Goal: Transaction & Acquisition: Purchase product/service

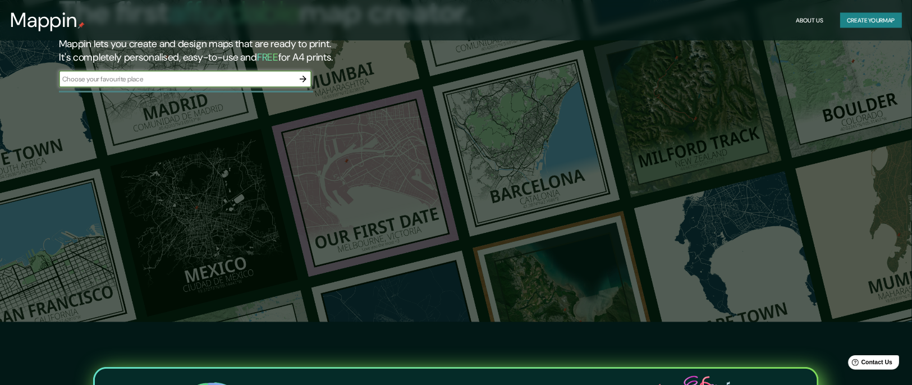
scroll to position [84, 0]
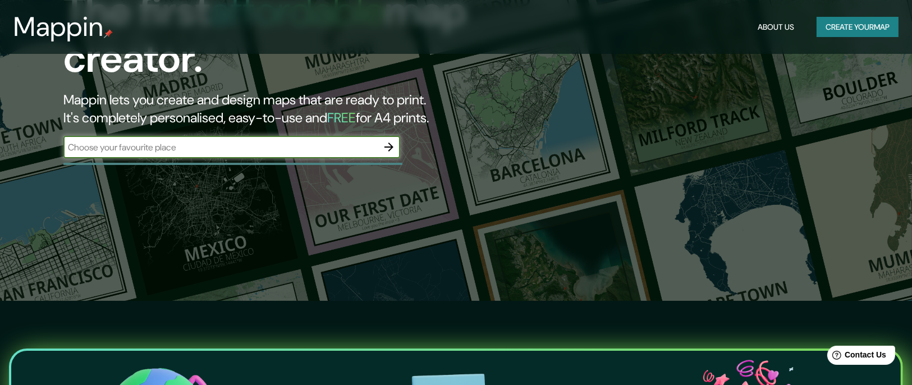
click at [319, 146] on input "text" at bounding box center [220, 147] width 314 height 13
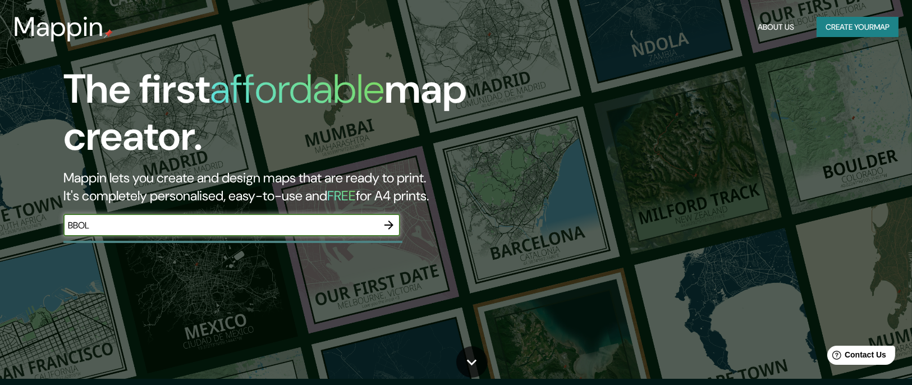
scroll to position [0, 0]
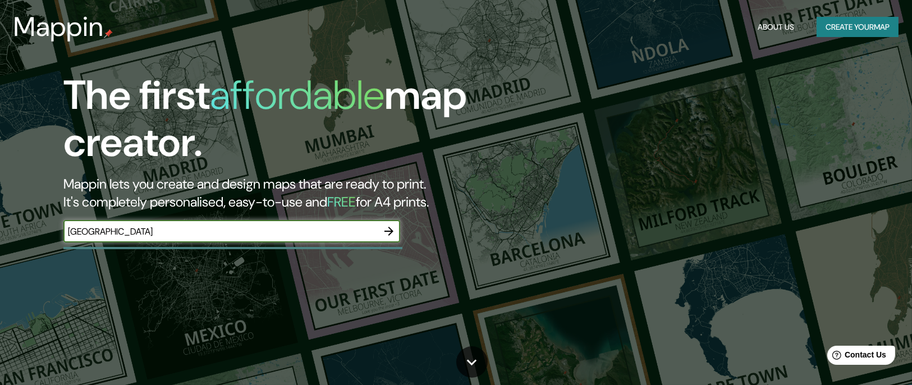
type input "BOLIVIA"
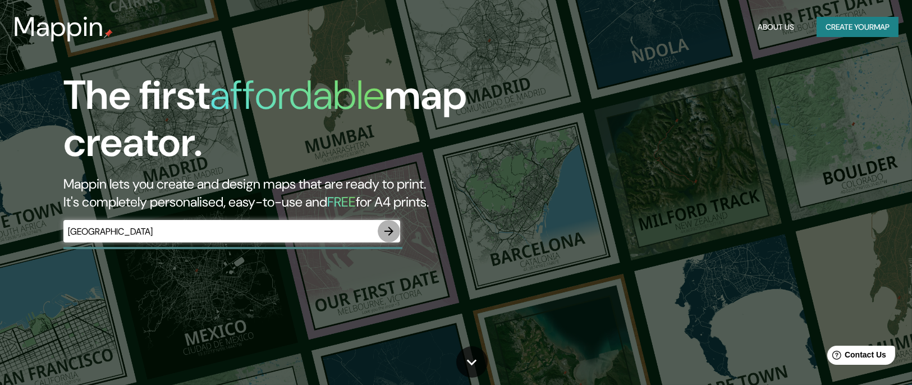
click at [384, 233] on icon "button" at bounding box center [388, 230] width 13 height 13
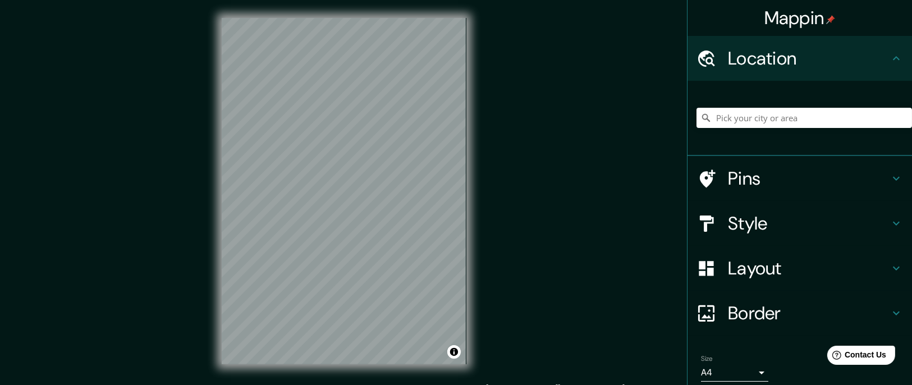
click at [491, 71] on div "Mappin Location Pins Style Layout Border Choose a border. Hint : you can make l…" at bounding box center [456, 200] width 912 height 400
click at [218, 256] on div "© Mapbox © OpenStreetMap Improve this map" at bounding box center [344, 191] width 281 height 382
click at [607, 123] on input "Pick your city or area" at bounding box center [804, 118] width 216 height 20
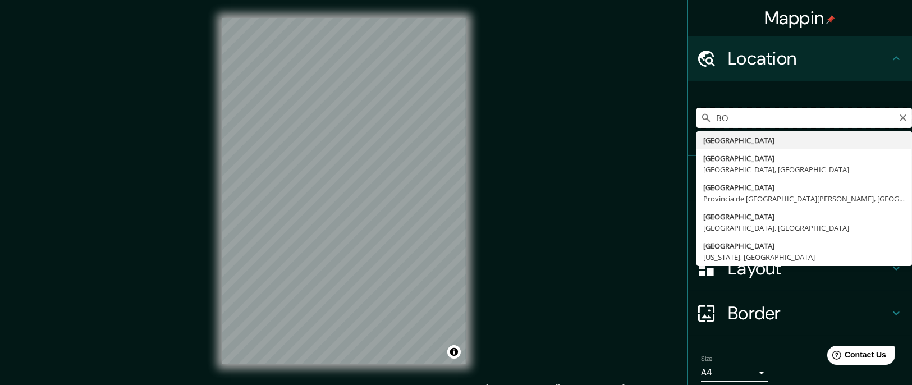
type input "B"
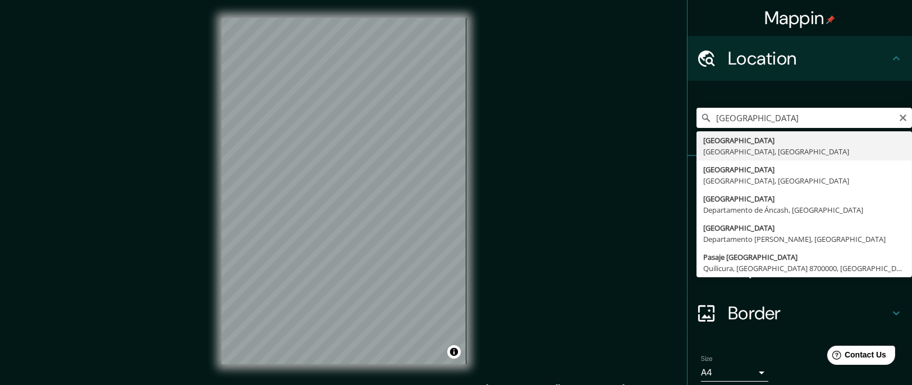
type input "Cochabamba, Departamento de Cochabamba, Bolivia"
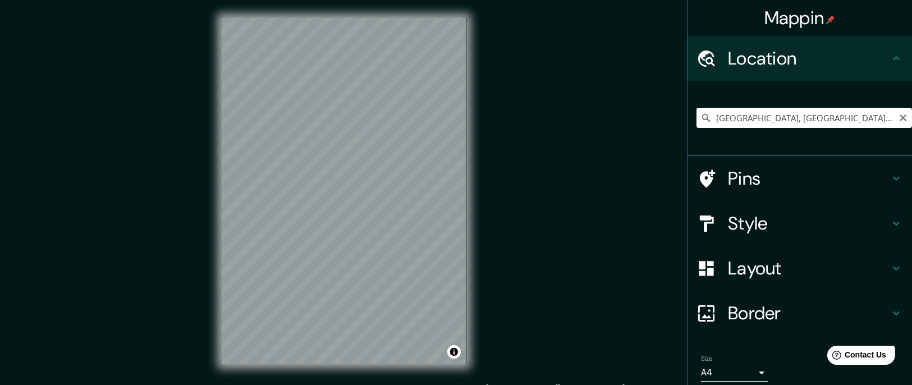
click at [607, 239] on div "Style" at bounding box center [799, 223] width 224 height 45
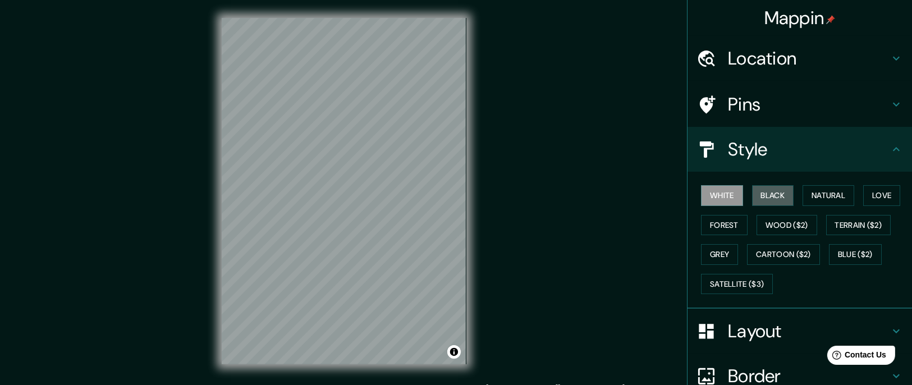
click at [607, 191] on button "Black" at bounding box center [773, 195] width 42 height 21
click at [607, 197] on button "Natural" at bounding box center [829, 195] width 52 height 21
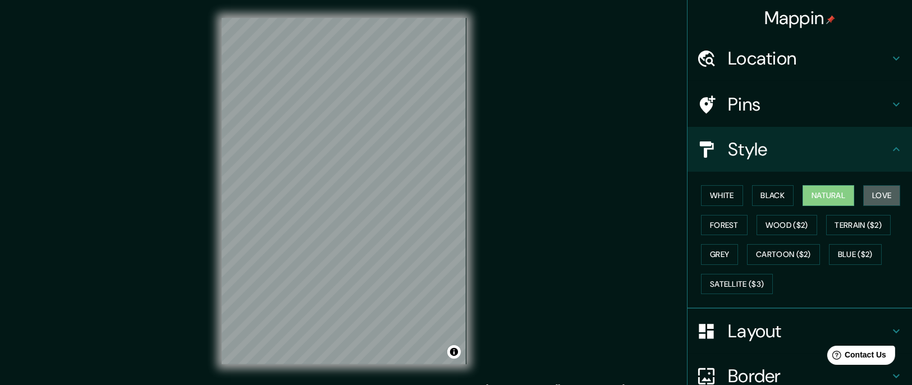
click at [607, 190] on button "Love" at bounding box center [881, 195] width 37 height 21
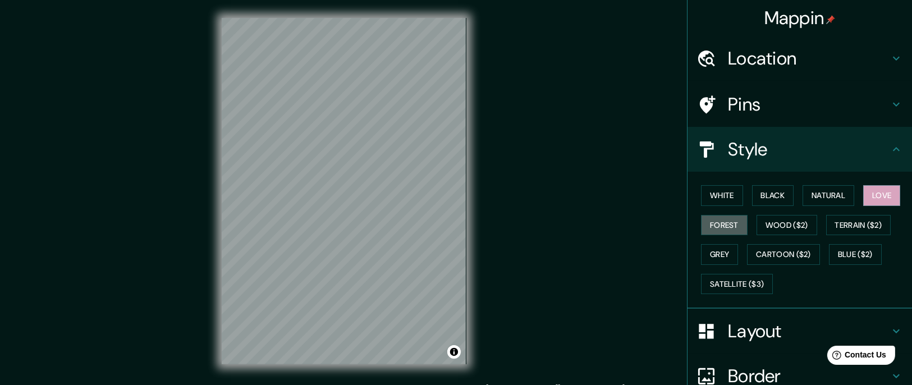
click at [607, 226] on button "Forest" at bounding box center [724, 225] width 47 height 21
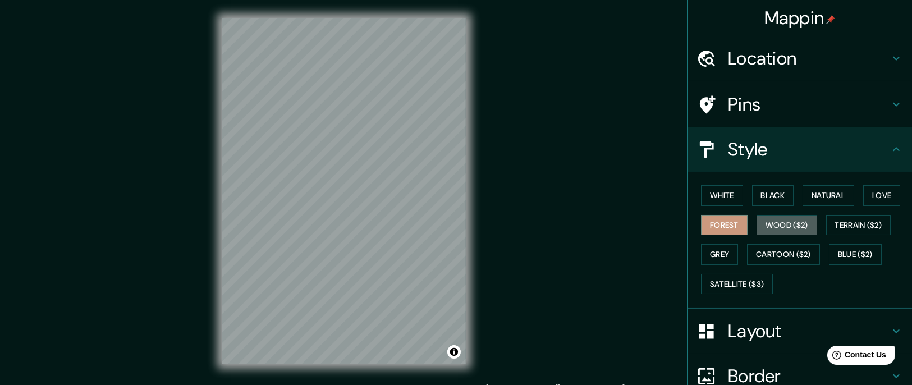
click at [607, 222] on button "Wood ($2)" at bounding box center [787, 225] width 61 height 21
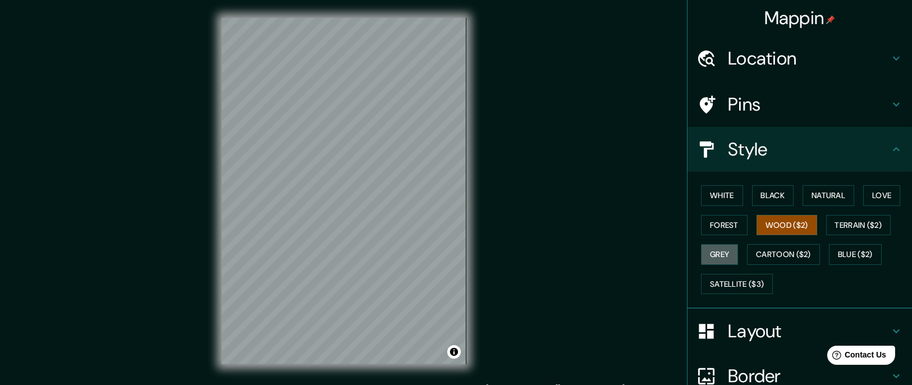
click at [607, 255] on button "Grey" at bounding box center [719, 254] width 37 height 21
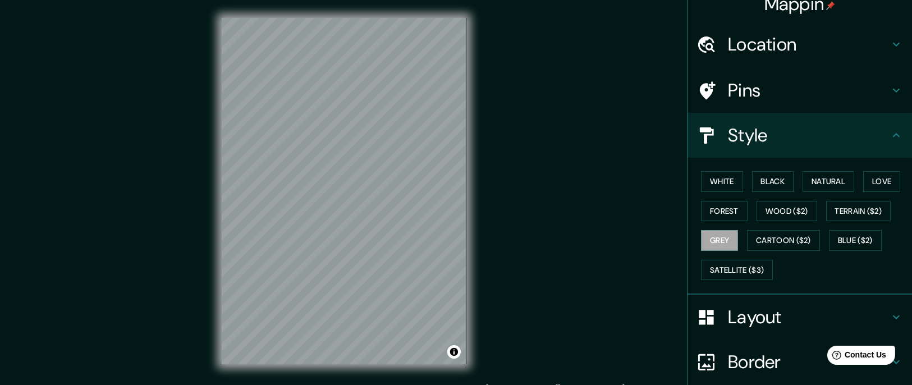
scroll to position [13, 0]
click at [607, 180] on button "Natural" at bounding box center [829, 182] width 52 height 21
click at [607, 231] on button "Grey" at bounding box center [719, 241] width 37 height 21
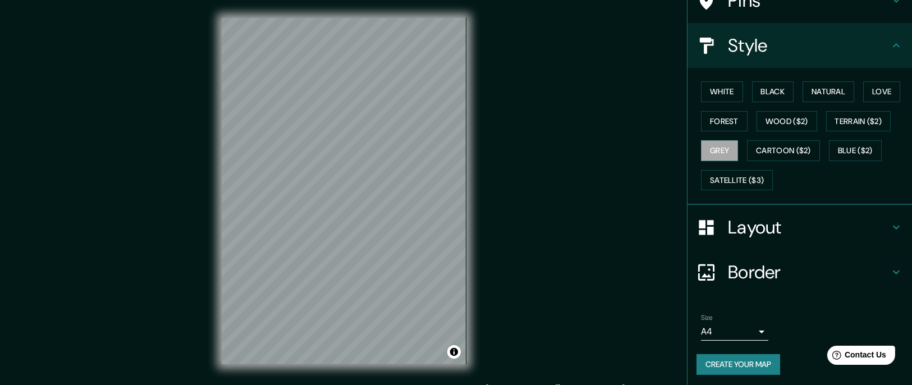
scroll to position [106, 0]
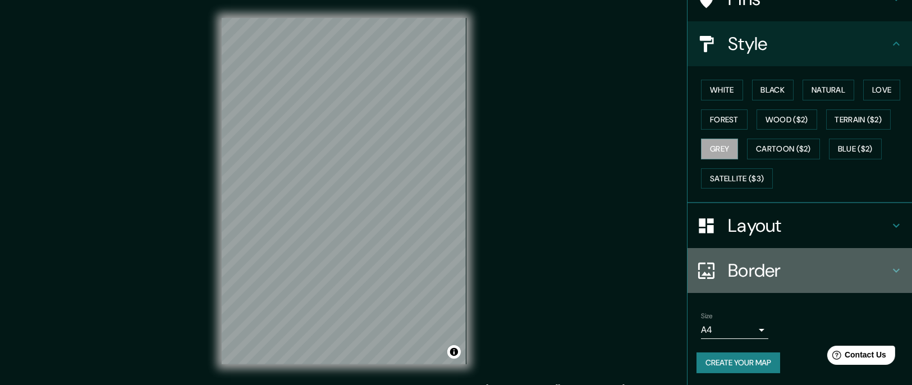
click at [607, 256] on h4 "Border" at bounding box center [809, 270] width 162 height 22
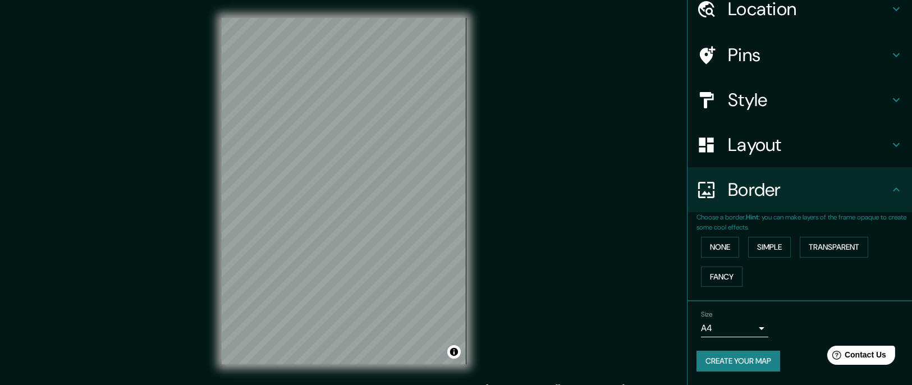
scroll to position [48, 0]
click at [607, 240] on button "None" at bounding box center [720, 248] width 38 height 21
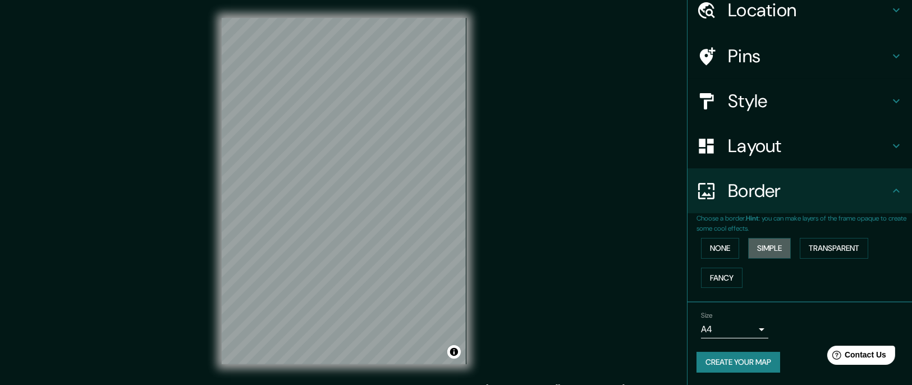
click at [607, 247] on button "Simple" at bounding box center [769, 248] width 43 height 21
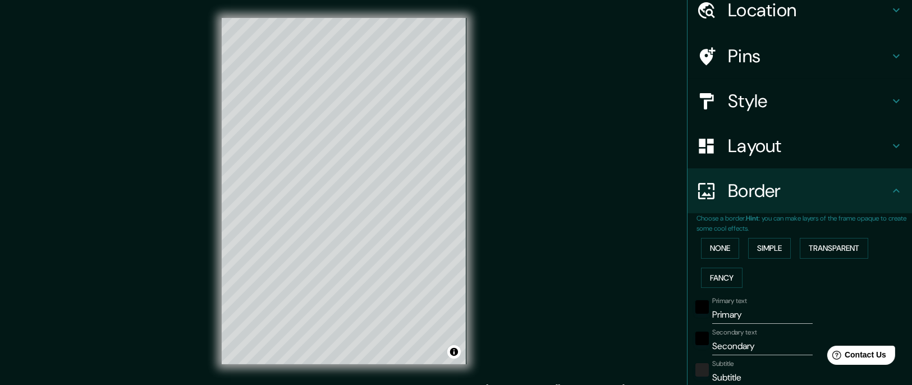
click at [607, 246] on button "Transparent" at bounding box center [834, 248] width 68 height 21
click at [607, 256] on div "None Simple Transparent Fancy" at bounding box center [804, 262] width 216 height 59
click at [607, 251] on button "None" at bounding box center [720, 248] width 38 height 21
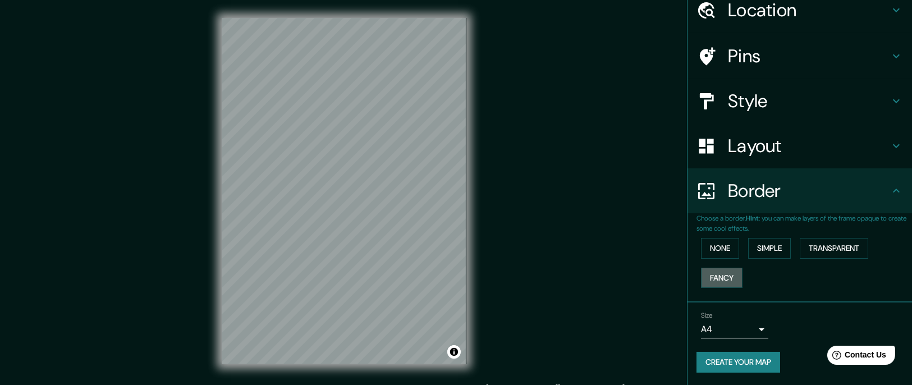
click at [607, 256] on button "Fancy" at bounding box center [722, 278] width 42 height 21
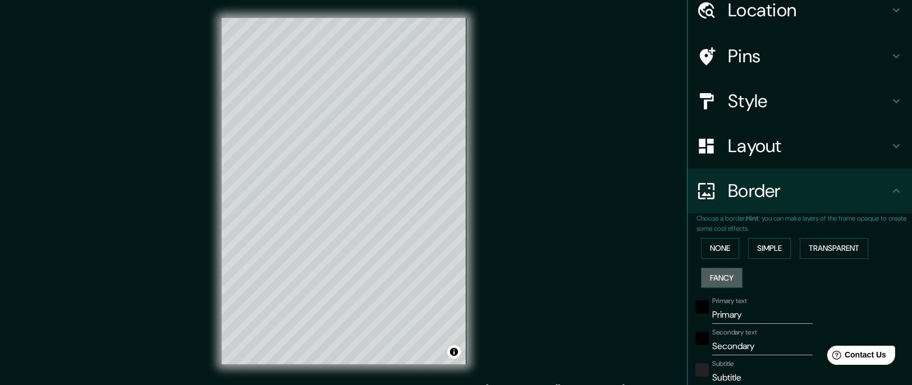
click at [607, 256] on button "Fancy" at bounding box center [722, 278] width 42 height 21
type input "35"
type input "17"
click at [607, 241] on button "None" at bounding box center [720, 248] width 38 height 21
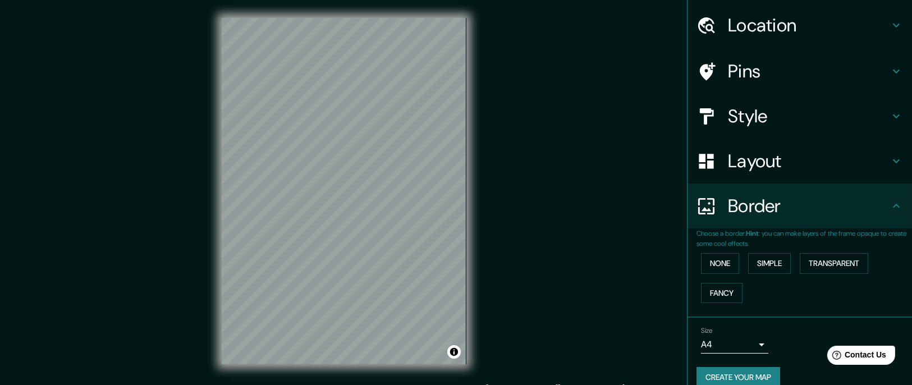
scroll to position [17, 0]
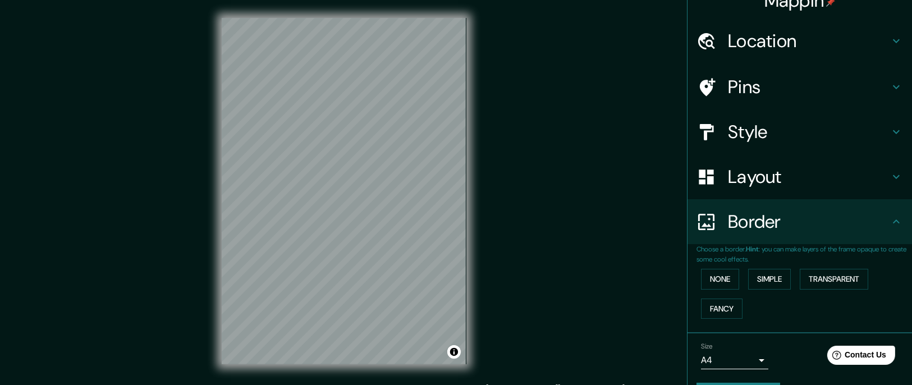
click at [607, 183] on h4 "Layout" at bounding box center [809, 177] width 162 height 22
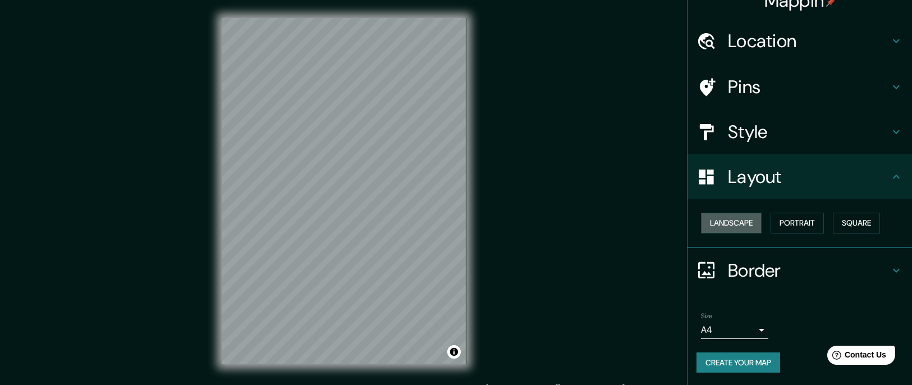
click at [607, 225] on button "Landscape" at bounding box center [731, 223] width 61 height 21
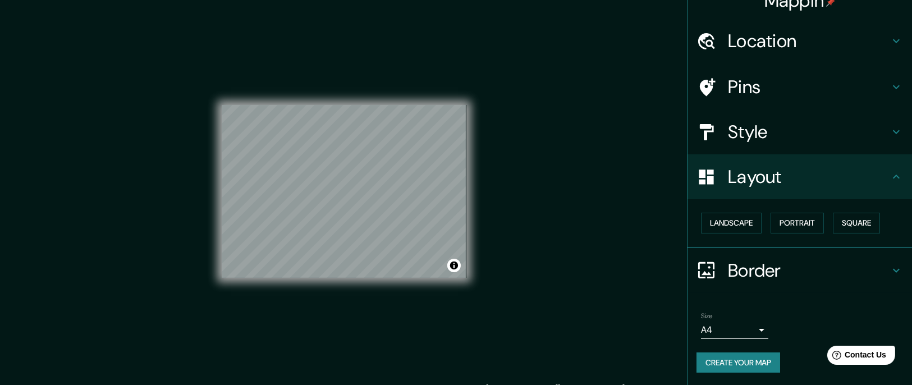
click at [607, 225] on button "Landscape" at bounding box center [731, 223] width 61 height 21
click at [607, 225] on button "Portrait" at bounding box center [797, 223] width 53 height 21
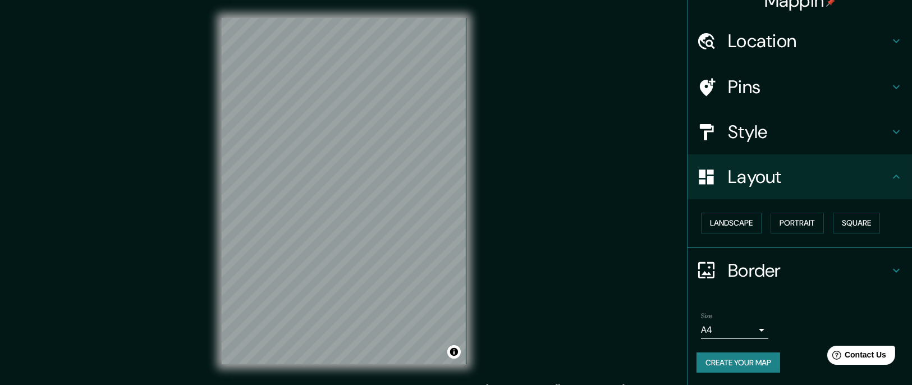
click at [607, 227] on button "Square" at bounding box center [856, 223] width 47 height 21
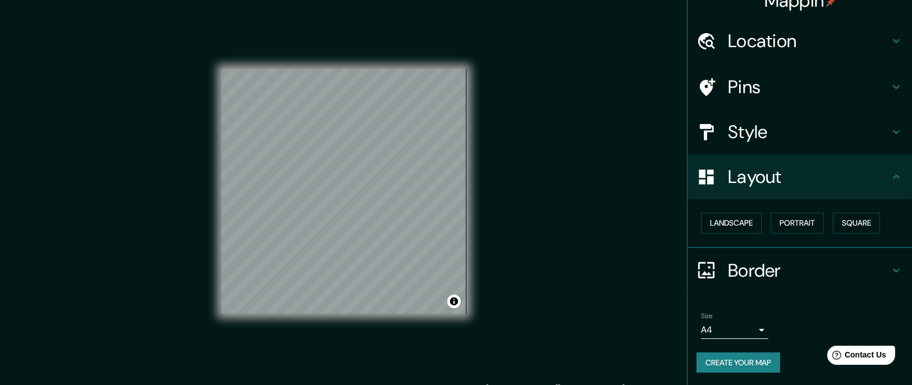
click at [607, 81] on h4 "Pins" at bounding box center [809, 87] width 162 height 22
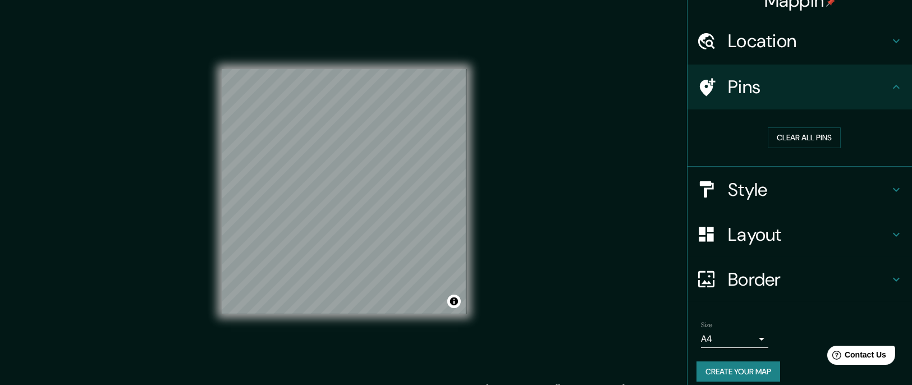
click at [607, 54] on div "Location" at bounding box center [799, 41] width 224 height 45
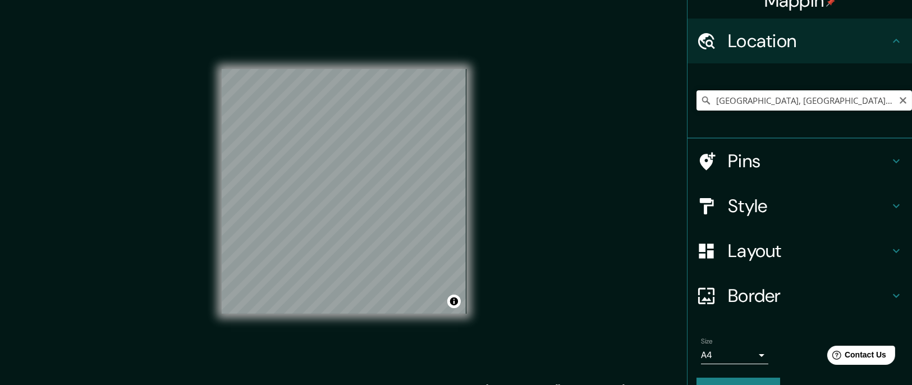
click at [607, 54] on div "Location" at bounding box center [799, 41] width 224 height 45
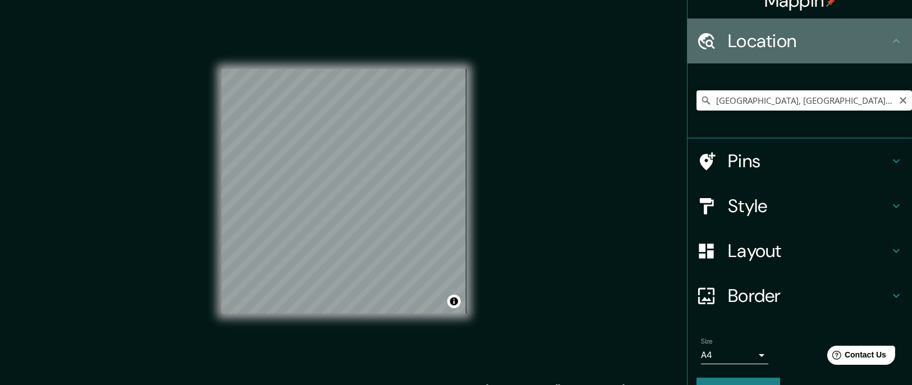
click at [607, 54] on div "Location" at bounding box center [799, 41] width 224 height 45
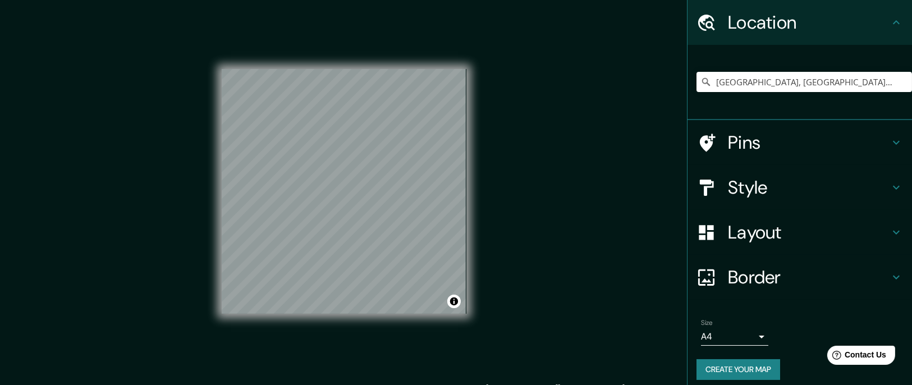
scroll to position [43, 0]
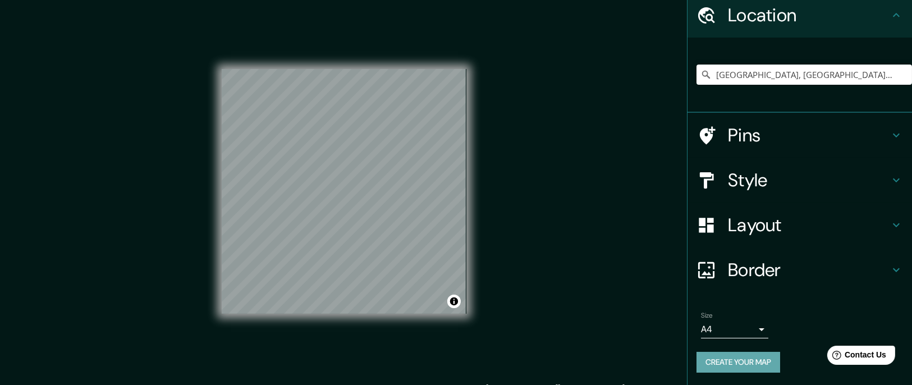
click at [607, 256] on button "Create your map" at bounding box center [738, 362] width 84 height 21
click at [607, 256] on div "Create your map" at bounding box center [799, 362] width 207 height 21
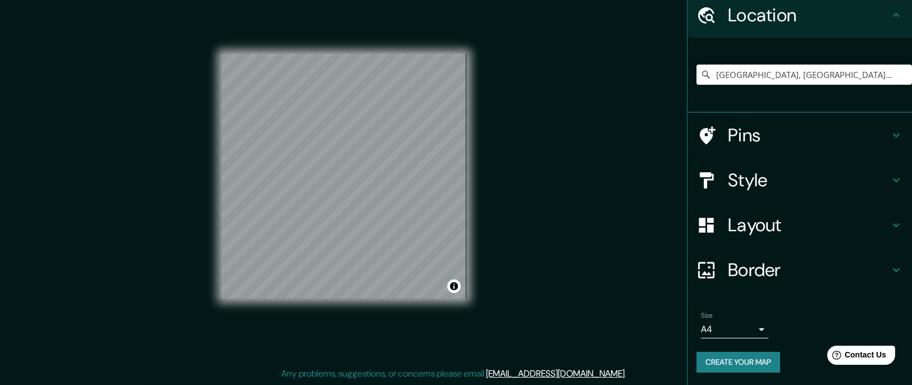
click at [607, 256] on button "Create your map" at bounding box center [738, 362] width 84 height 21
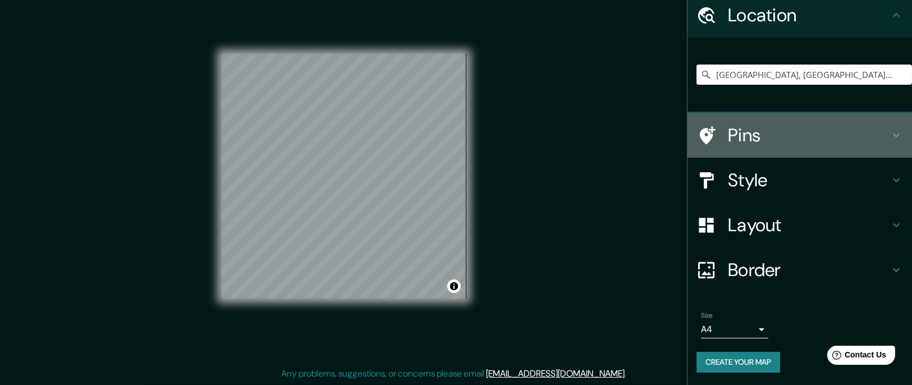
click at [607, 142] on h4 "Pins" at bounding box center [809, 135] width 162 height 22
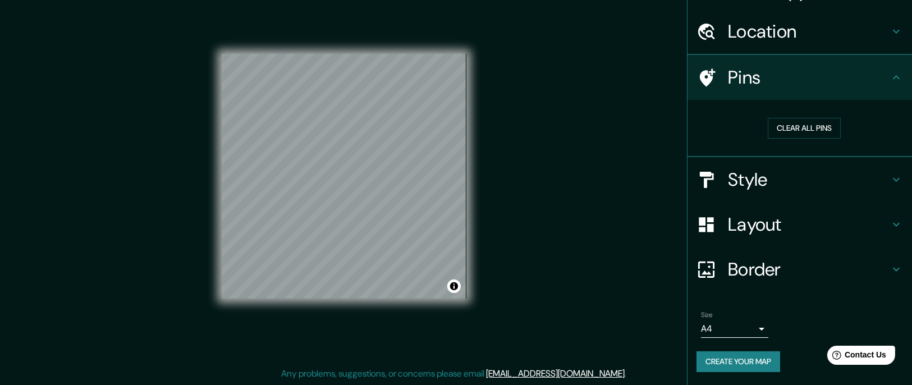
scroll to position [26, 0]
click at [607, 125] on button "Clear all pins" at bounding box center [804, 128] width 73 height 21
click at [369, 219] on div at bounding box center [373, 215] width 9 height 9
click at [595, 166] on div "Mappin Location Cochabamba, Departamento de Cochabamba, Bolivia Cochabamba Depa…" at bounding box center [456, 185] width 912 height 400
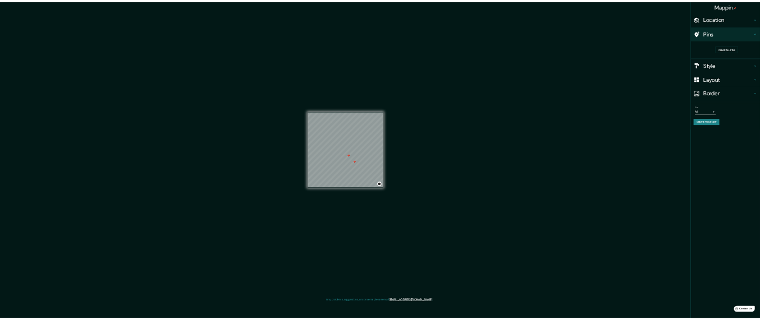
scroll to position [0, 0]
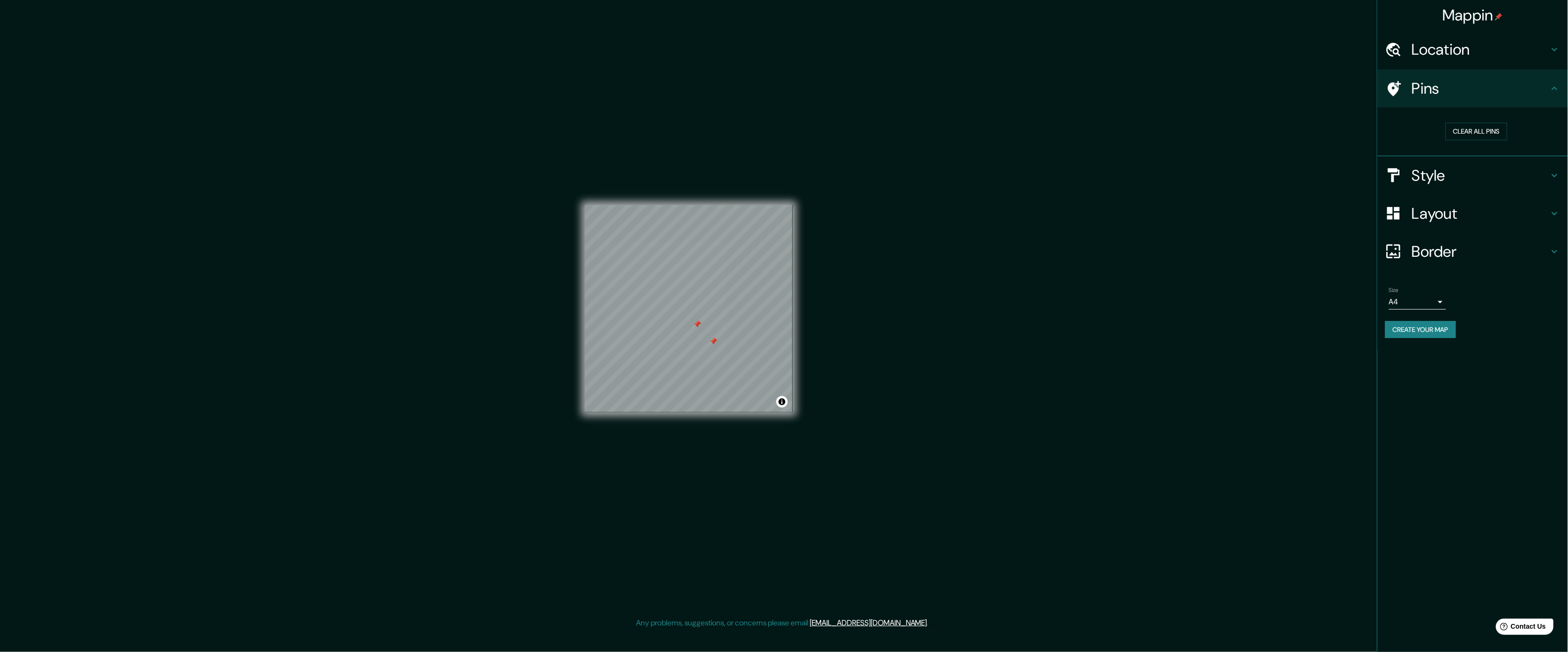
click at [515, 123] on button "Clear all pins" at bounding box center [1476, 131] width 62 height 18
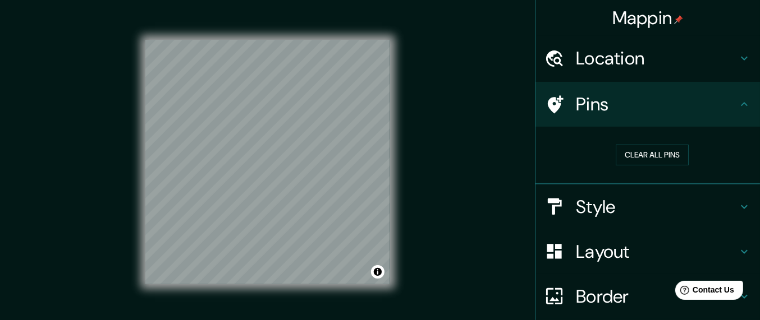
click at [607, 199] on h4 "Style" at bounding box center [657, 207] width 162 height 22
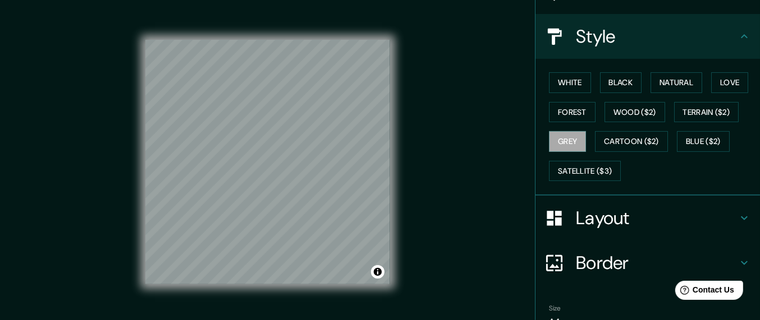
scroll to position [112, 0]
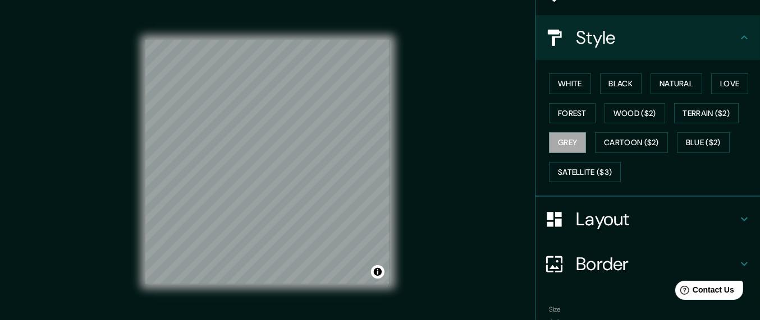
click at [593, 208] on h4 "Layout" at bounding box center [657, 219] width 162 height 22
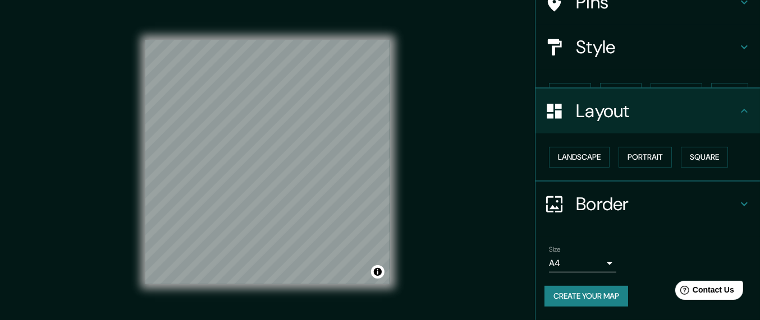
scroll to position [81, 0]
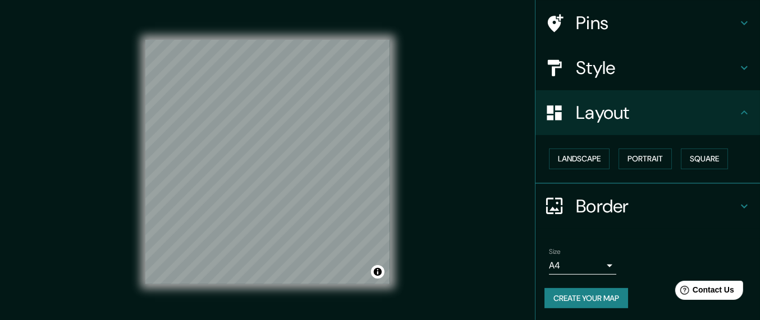
click at [584, 167] on button "Landscape" at bounding box center [579, 159] width 61 height 21
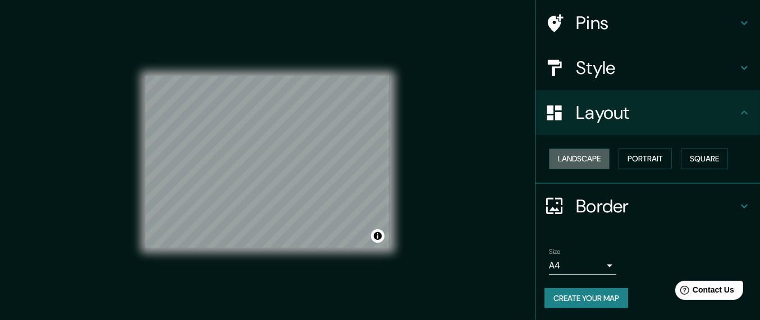
click at [584, 167] on button "Landscape" at bounding box center [579, 159] width 61 height 21
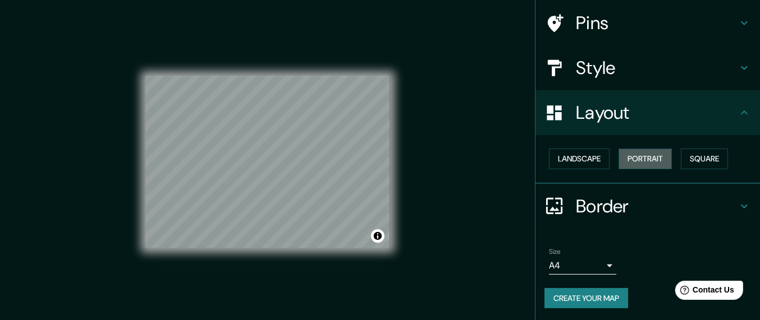
click at [607, 166] on button "Portrait" at bounding box center [644, 159] width 53 height 21
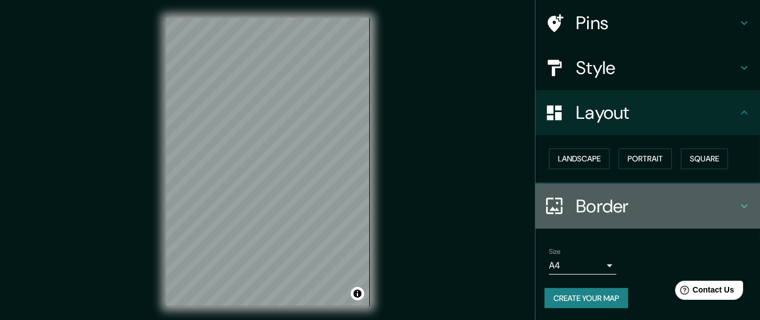
click at [607, 199] on h4 "Border" at bounding box center [657, 206] width 162 height 22
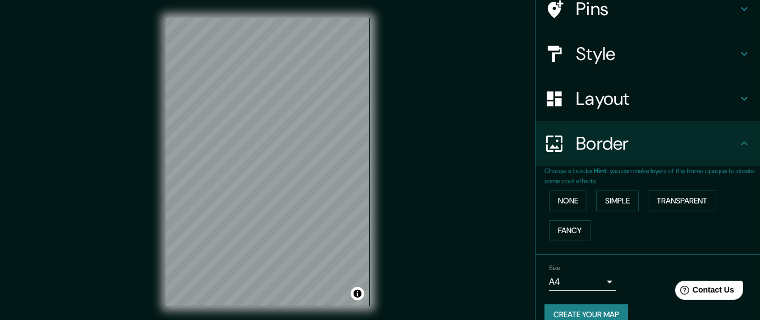
scroll to position [112, 0]
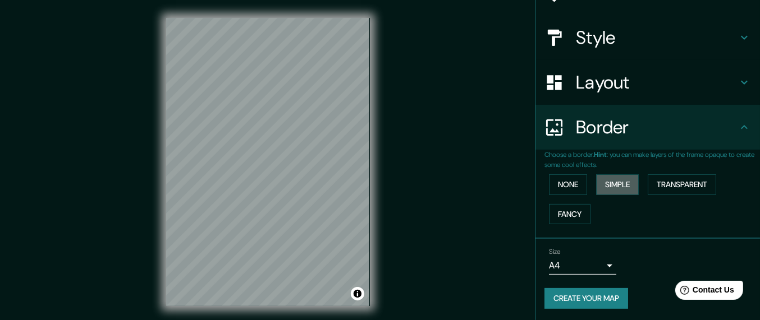
click at [604, 178] on button "Simple" at bounding box center [617, 185] width 43 height 21
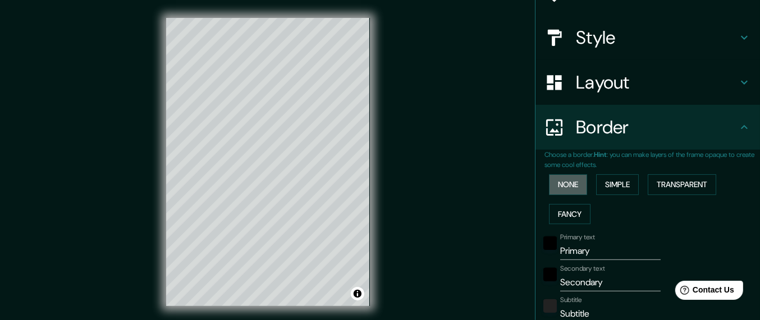
click at [564, 180] on button "None" at bounding box center [568, 185] width 38 height 21
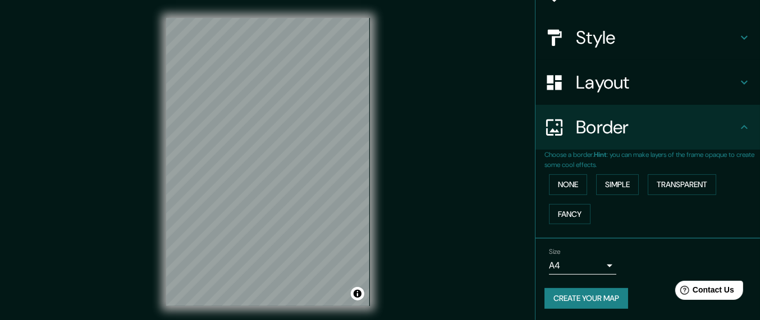
click at [607, 185] on button "Transparent" at bounding box center [682, 185] width 68 height 21
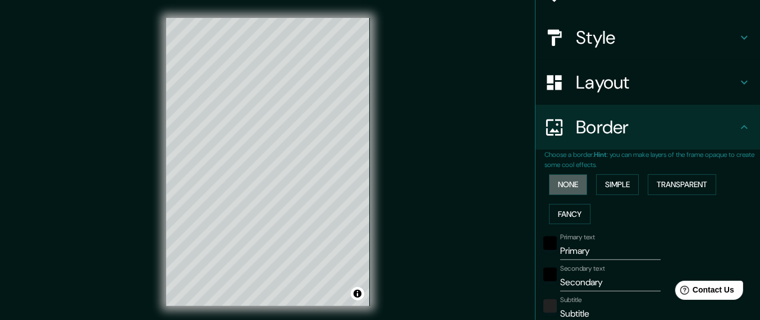
click at [562, 181] on button "None" at bounding box center [568, 185] width 38 height 21
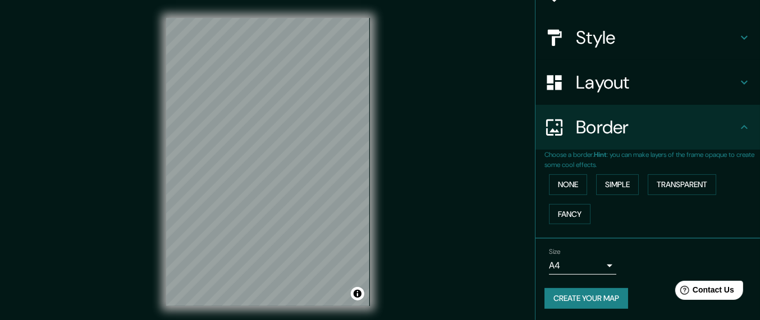
click at [607, 188] on button "Transparent" at bounding box center [682, 185] width 68 height 21
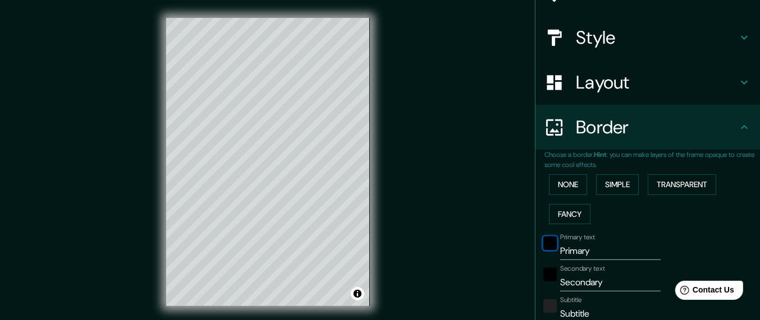
click at [543, 246] on div "black" at bounding box center [549, 243] width 13 height 13
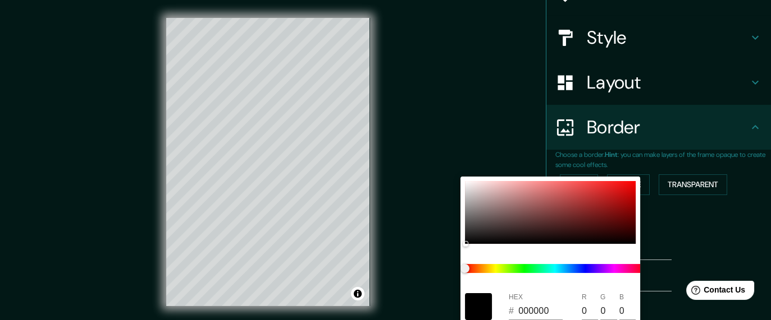
click at [532, 251] on div at bounding box center [554, 269] width 189 height 40
click at [529, 256] on span at bounding box center [555, 268] width 180 height 9
type input "174"
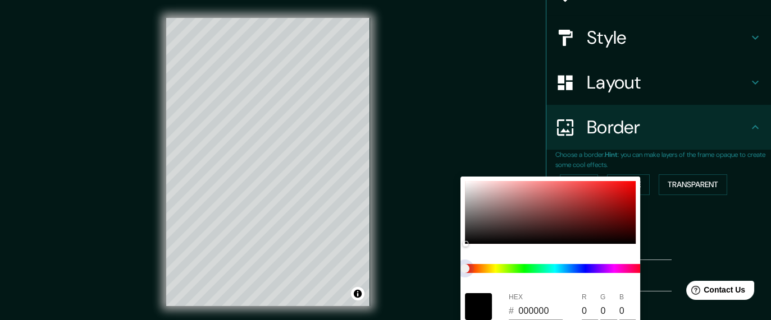
type input "29"
type input "174"
type input "29"
type input "174"
type input "29"
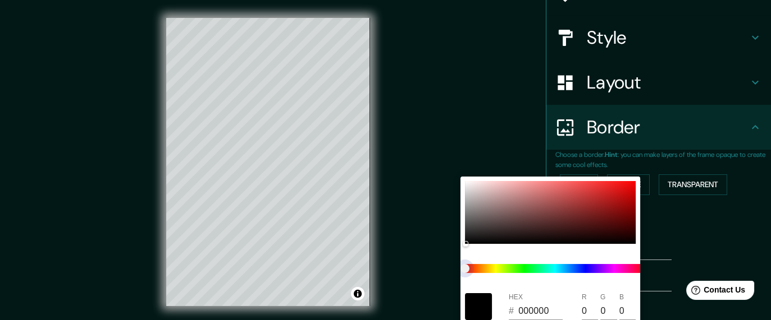
drag, startPoint x: 471, startPoint y: 250, endPoint x: 492, endPoint y: 267, distance: 26.4
click at [506, 253] on span at bounding box center [555, 268] width 180 height 31
type input "174"
type input "29"
click at [602, 192] on div at bounding box center [550, 212] width 171 height 63
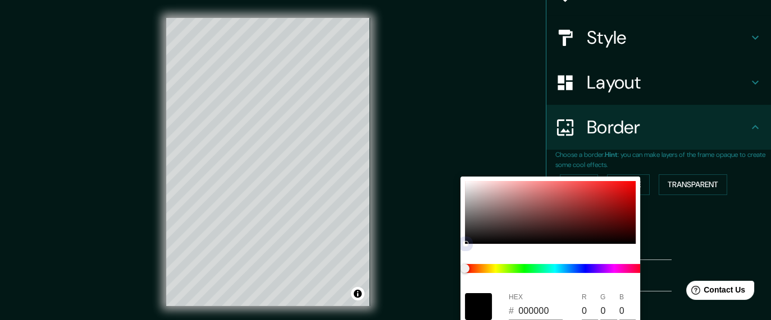
type input "174"
type input "29"
type input "D12929"
type input "209"
type input "41"
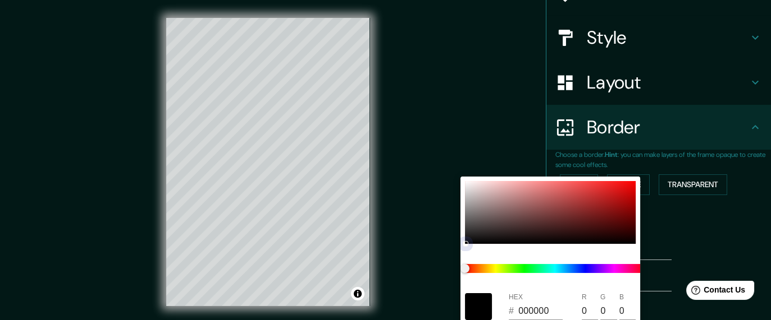
type input "41"
click at [452, 108] on div at bounding box center [385, 160] width 771 height 320
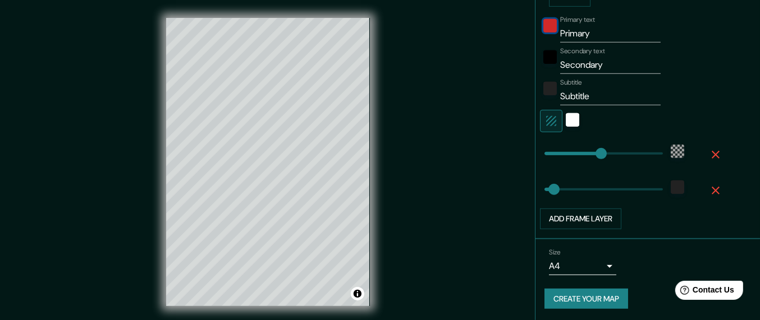
scroll to position [328, 0]
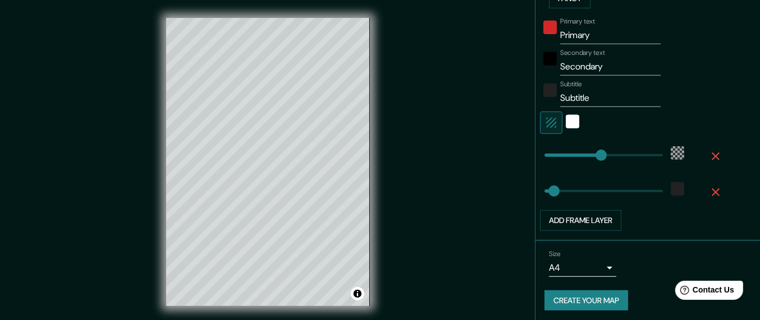
click at [572, 256] on button "Create your map" at bounding box center [586, 301] width 84 height 21
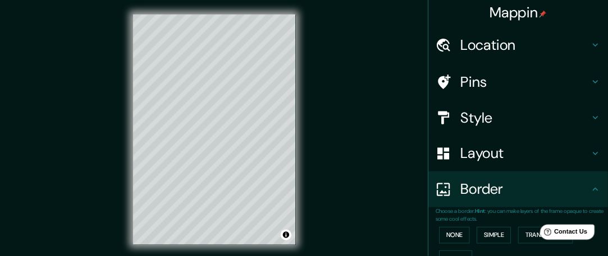
scroll to position [0, 0]
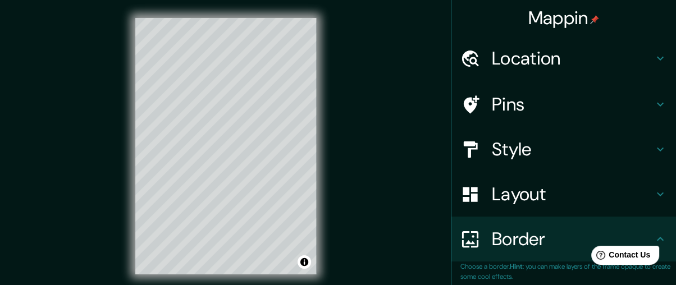
type input "174"
type input "29"
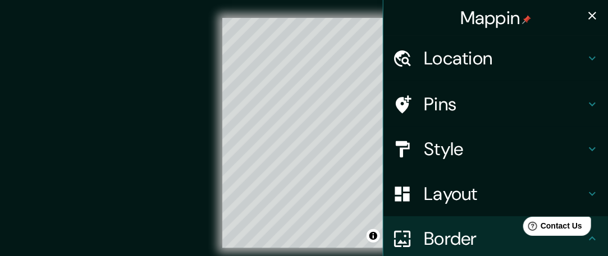
type input "174"
type input "29"
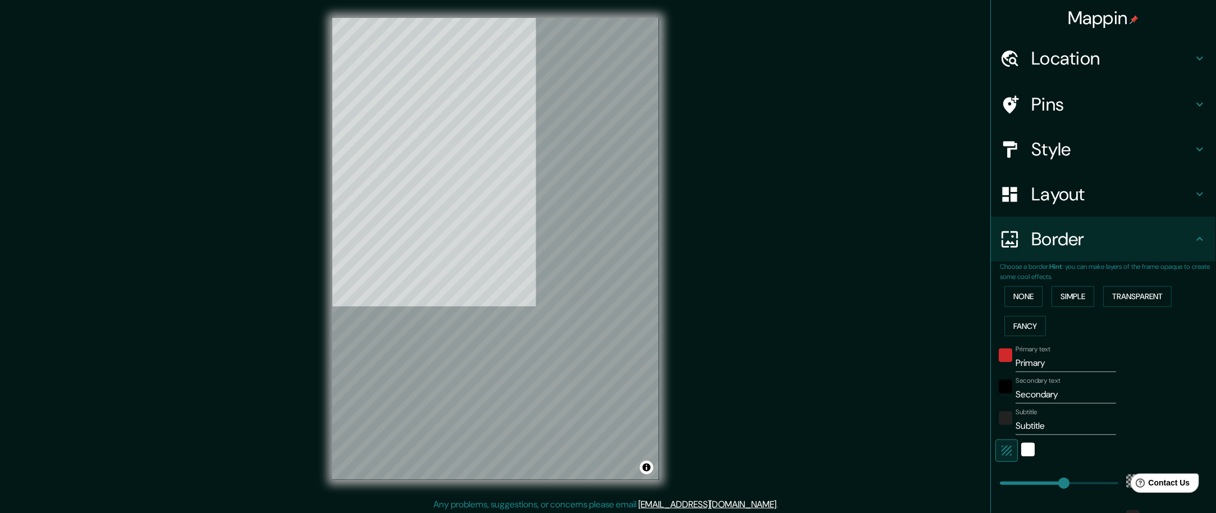
click at [607, 256] on button "None" at bounding box center [1024, 296] width 38 height 21
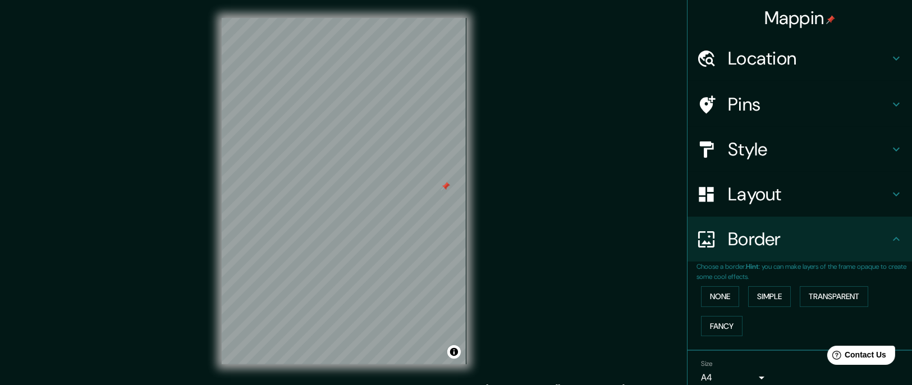
click at [607, 75] on div "Location" at bounding box center [799, 58] width 224 height 45
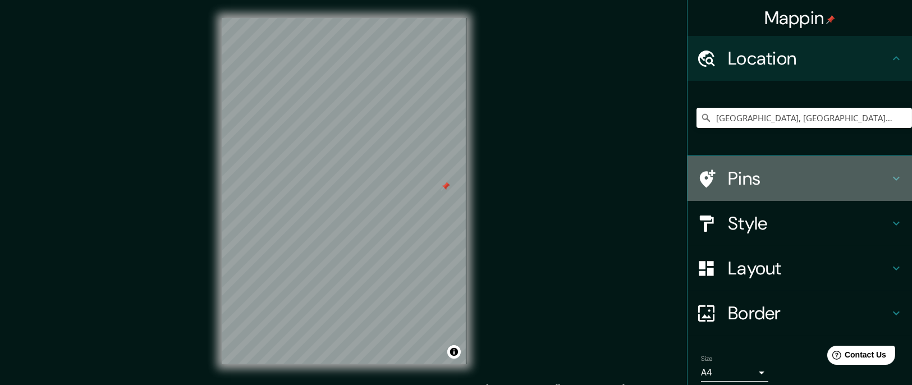
click at [607, 179] on h4 "Pins" at bounding box center [809, 178] width 162 height 22
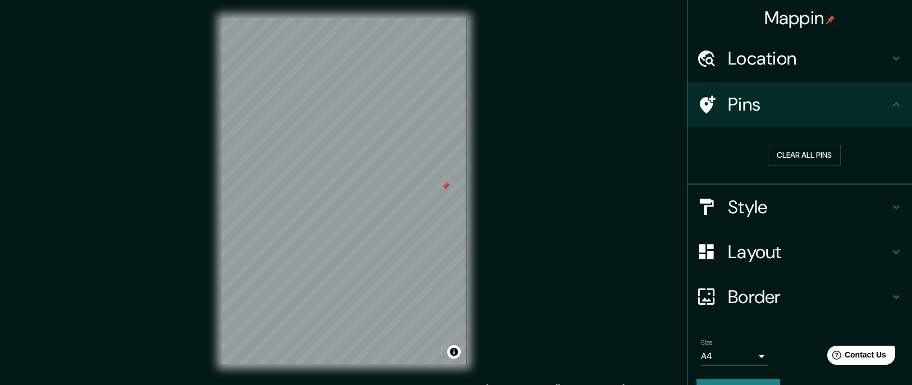
click at [607, 146] on button "Clear all pins" at bounding box center [804, 155] width 73 height 21
click at [434, 239] on div "© Mapbox © OpenStreetMap Improve this map" at bounding box center [343, 191] width 821 height 346
